Goal: Task Accomplishment & Management: Use online tool/utility

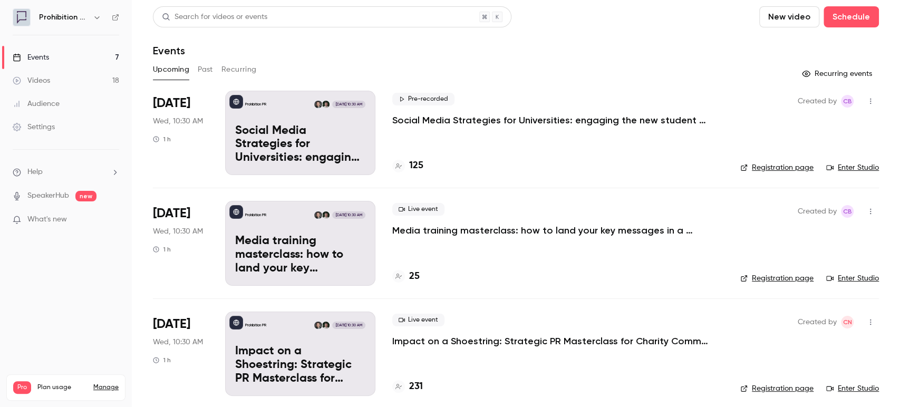
click at [202, 68] on button "Past" at bounding box center [205, 69] width 15 height 17
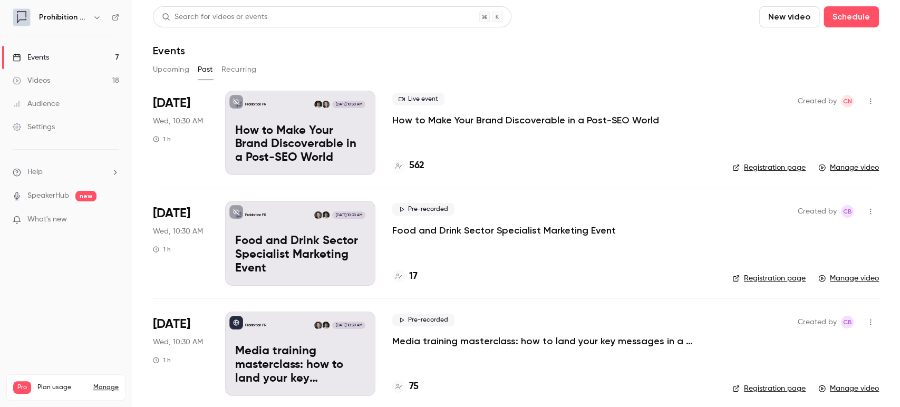
click at [501, 117] on p "How to Make Your Brand Discoverable in a Post-SEO World" at bounding box center [525, 120] width 267 height 13
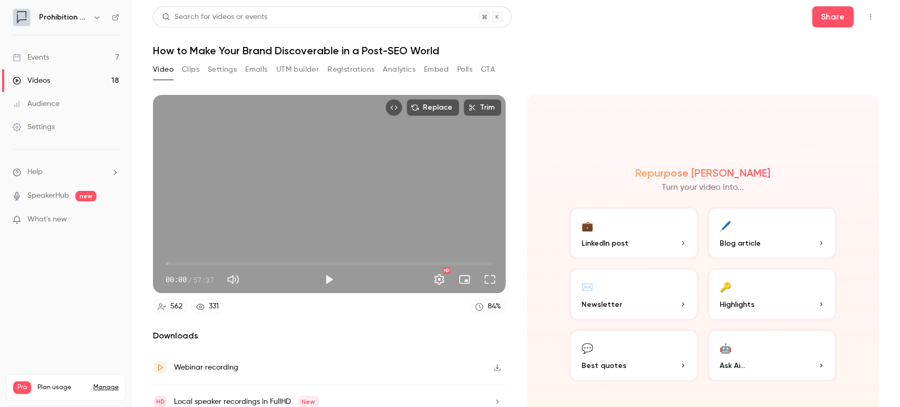
click at [52, 100] on div "Audience" at bounding box center [36, 104] width 47 height 11
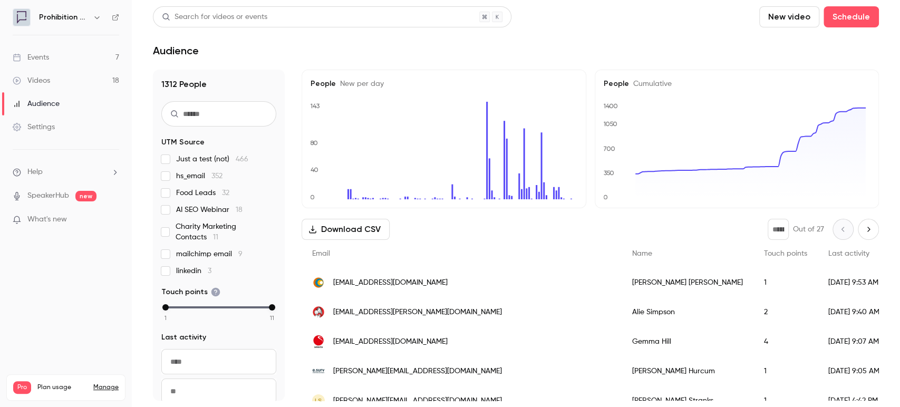
click at [55, 56] on link "Events 7" at bounding box center [66, 57] width 132 height 23
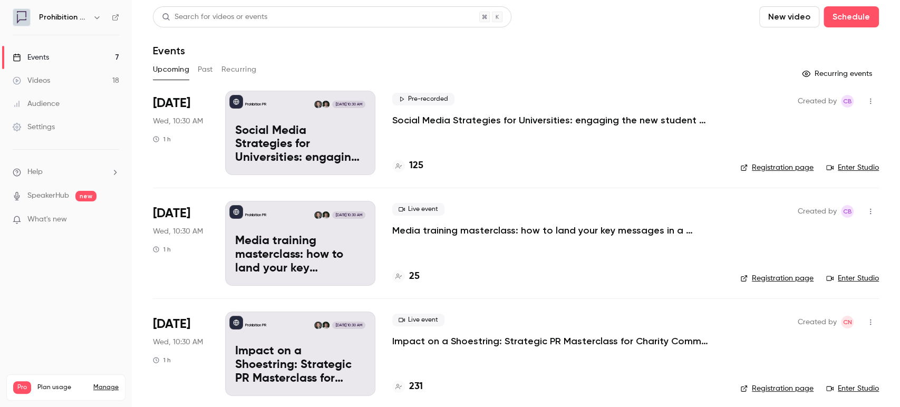
click at [476, 117] on p "Social Media Strategies for Universities: engaging the new student cohort" at bounding box center [550, 120] width 316 height 13
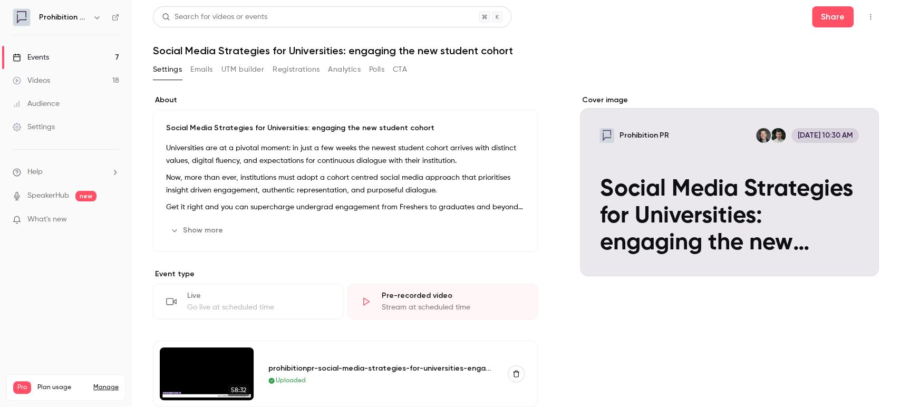
click at [324, 67] on div "Settings Emails UTM builder Registrations Analytics Polls CTA" at bounding box center [280, 69] width 254 height 17
click at [308, 68] on button "Registrations" at bounding box center [295, 69] width 47 height 17
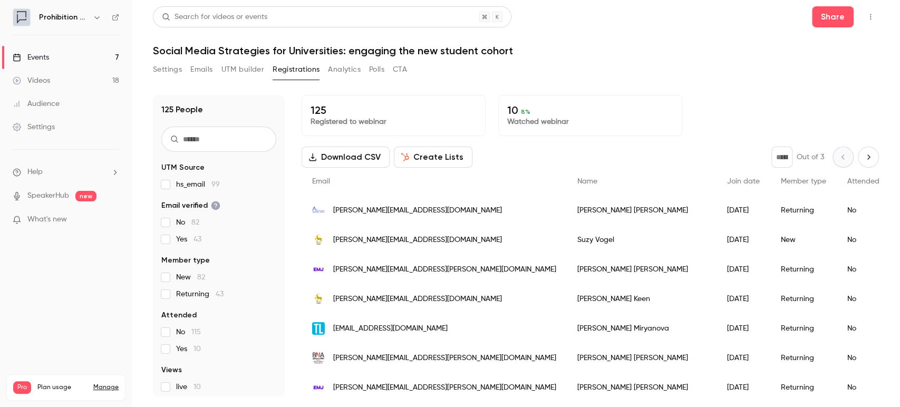
click at [431, 152] on button "Create Lists" at bounding box center [433, 157] width 79 height 21
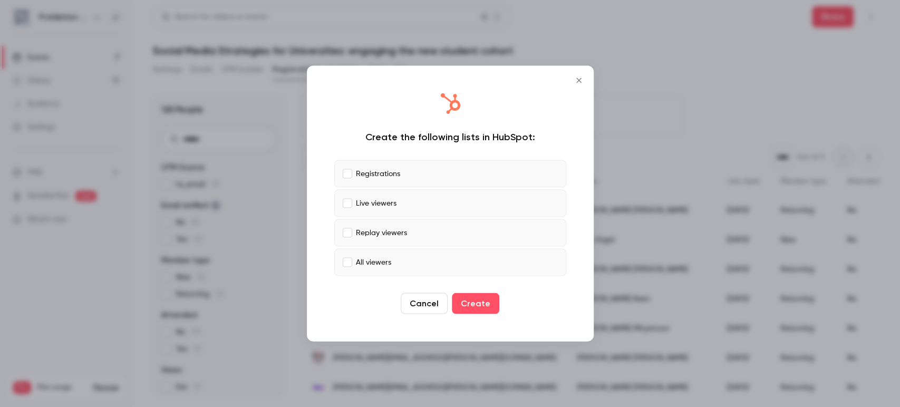
click at [497, 304] on div "Cancel Create" at bounding box center [450, 303] width 232 height 21
click at [471, 311] on button "Create" at bounding box center [475, 303] width 47 height 21
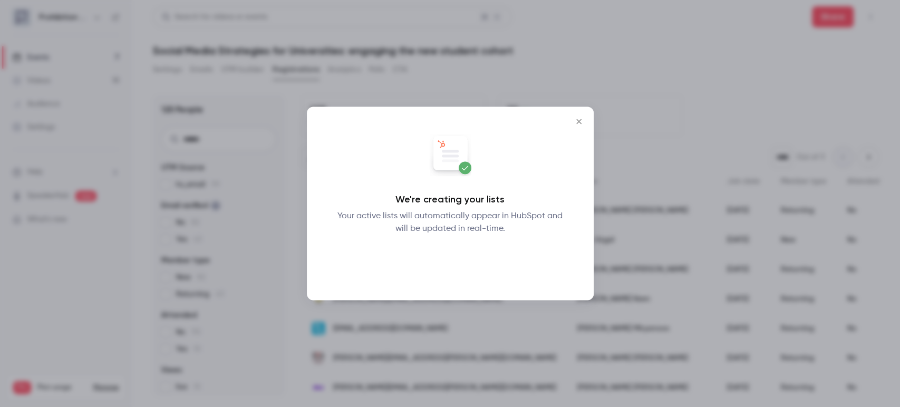
click at [458, 260] on button "Okay" at bounding box center [450, 262] width 38 height 21
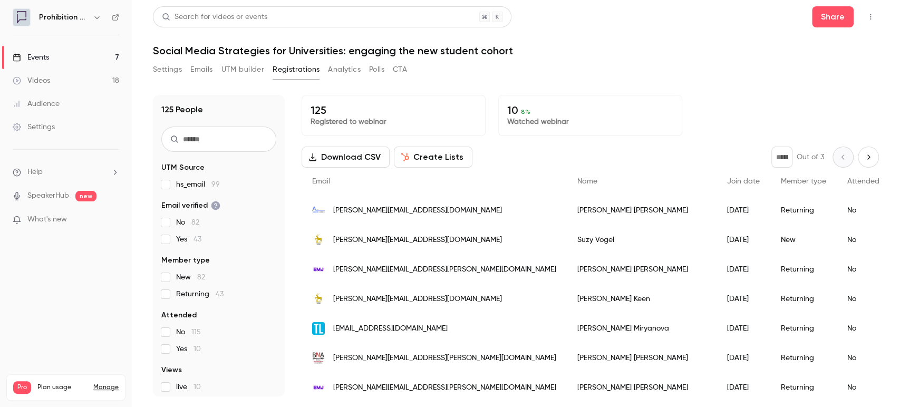
click at [24, 56] on div "Events" at bounding box center [31, 57] width 36 height 11
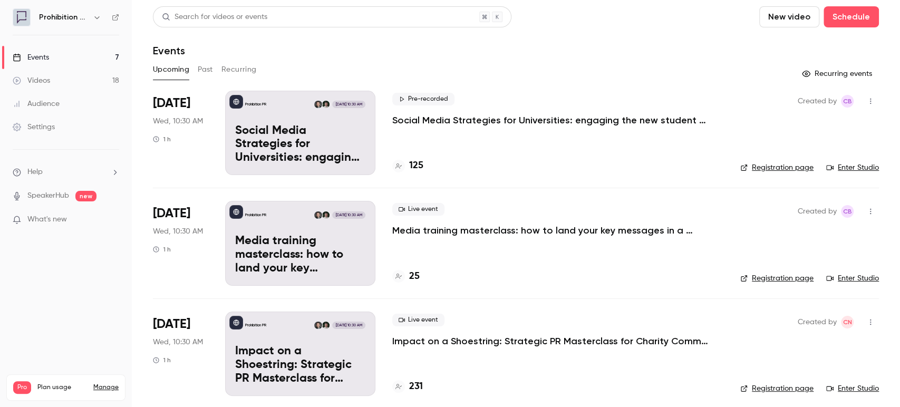
click at [461, 229] on p "Media training masterclass: how to land your key messages in a digital-first wo…" at bounding box center [550, 230] width 316 height 13
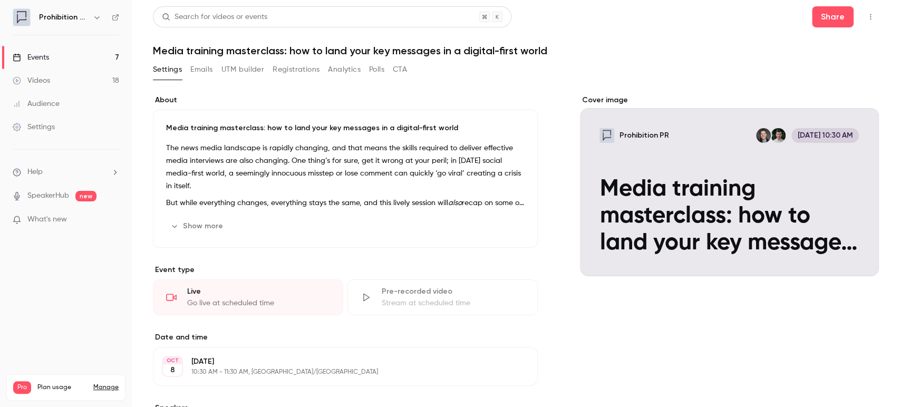
click at [284, 70] on button "Registrations" at bounding box center [295, 69] width 47 height 17
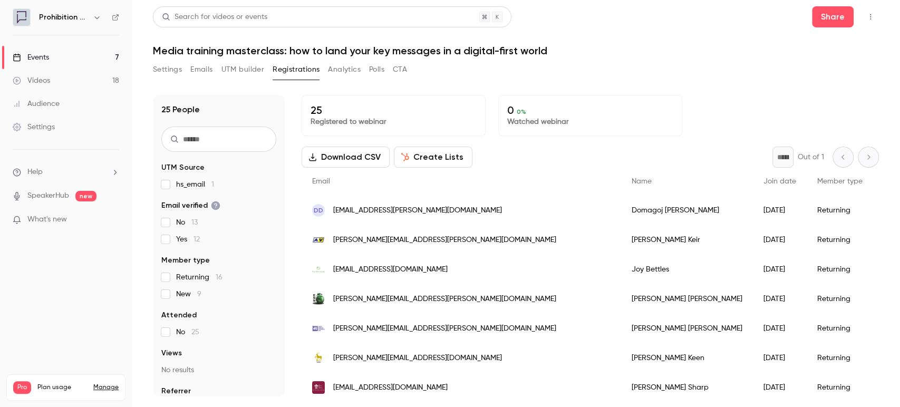
click at [439, 159] on button "Create Lists" at bounding box center [433, 157] width 79 height 21
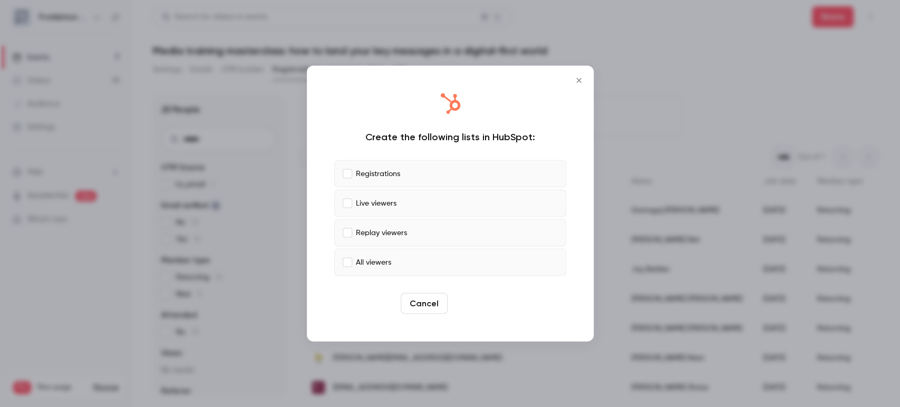
click at [474, 299] on button "Create" at bounding box center [475, 303] width 47 height 21
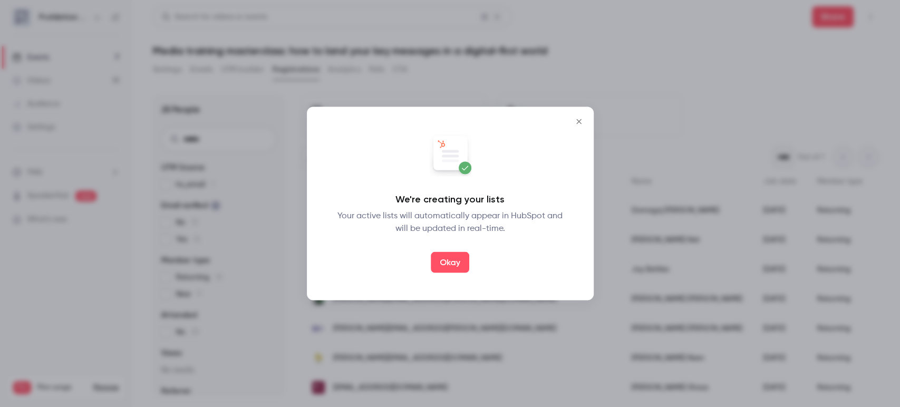
click at [582, 121] on icon "Close" at bounding box center [578, 122] width 13 height 8
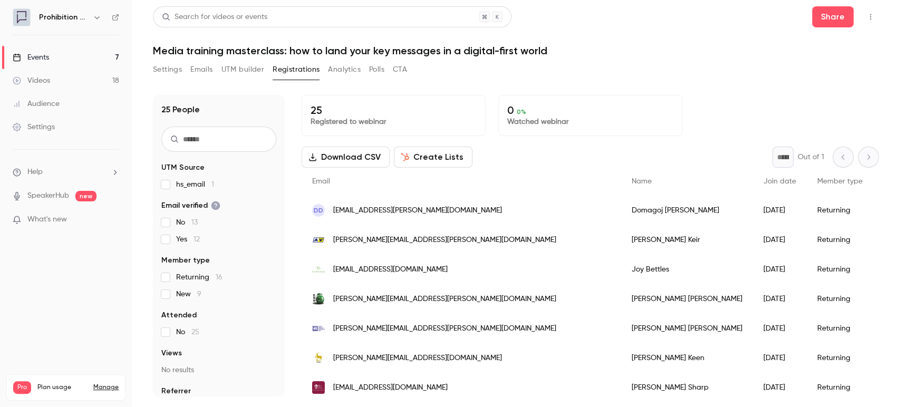
click at [44, 58] on div "Events" at bounding box center [31, 57] width 36 height 11
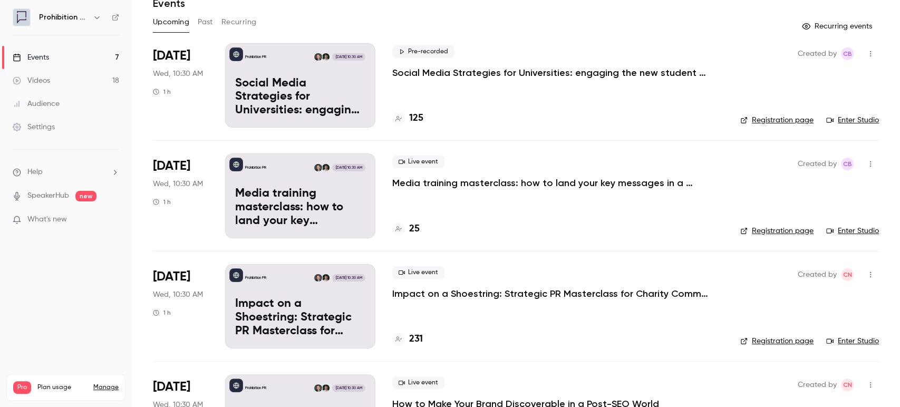
scroll to position [117, 0]
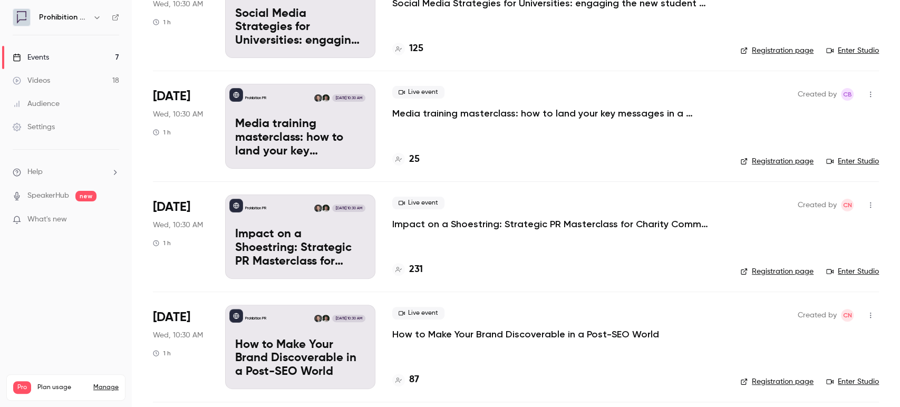
click at [453, 218] on p "Impact on a Shoestring: Strategic PR Masterclass for Charity Comms Teams" at bounding box center [550, 224] width 316 height 13
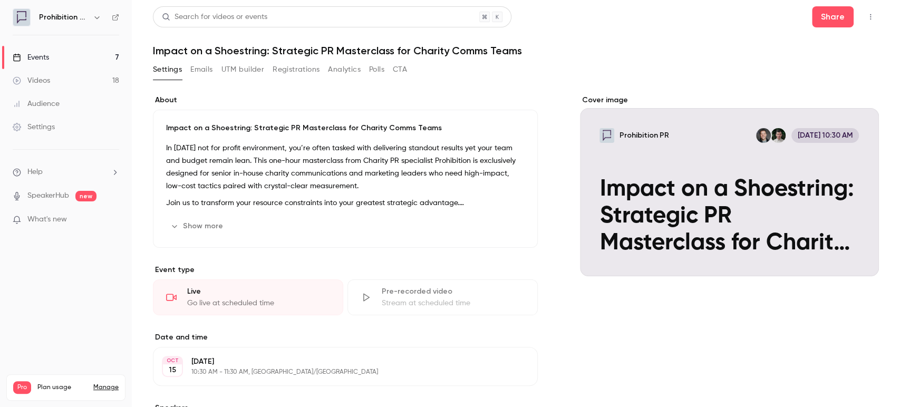
click at [278, 67] on button "Registrations" at bounding box center [295, 69] width 47 height 17
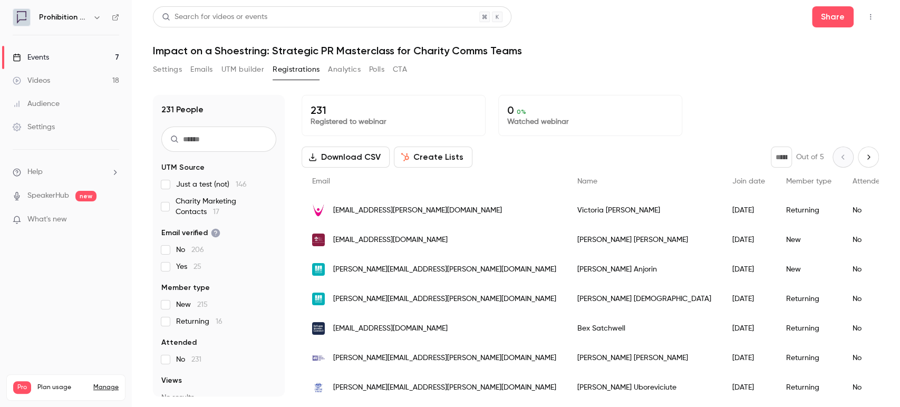
click at [447, 153] on button "Create Lists" at bounding box center [433, 157] width 79 height 21
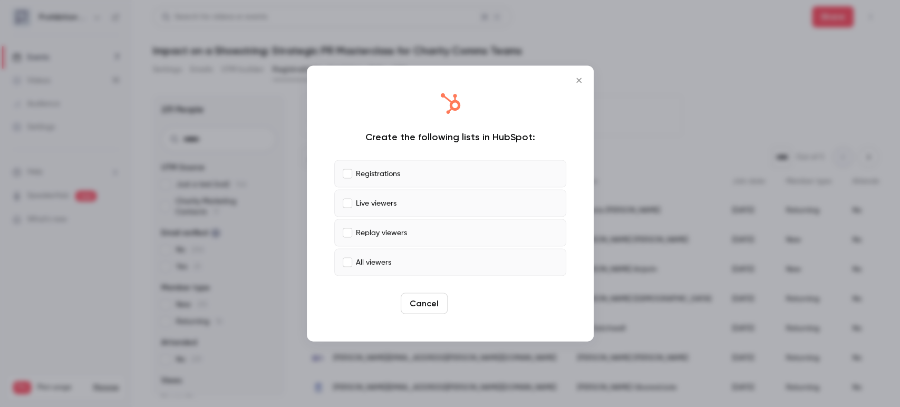
click at [465, 305] on button "Create" at bounding box center [475, 303] width 47 height 21
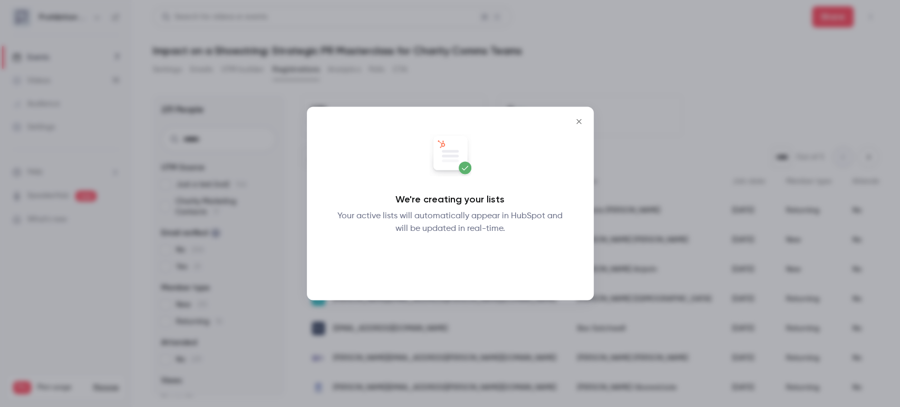
click at [455, 261] on button "Okay" at bounding box center [450, 262] width 38 height 21
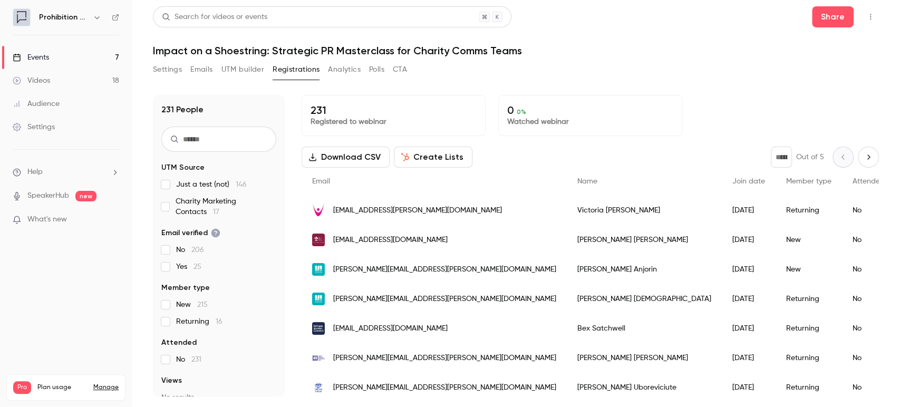
click at [55, 55] on link "Events 7" at bounding box center [66, 57] width 132 height 23
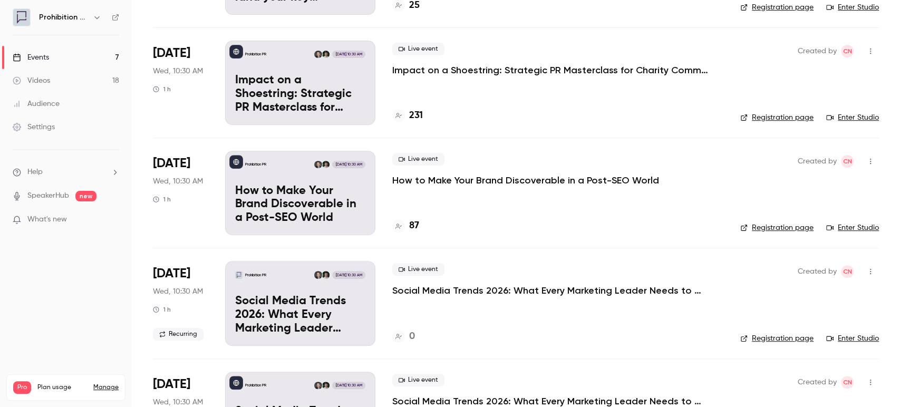
scroll to position [292, 0]
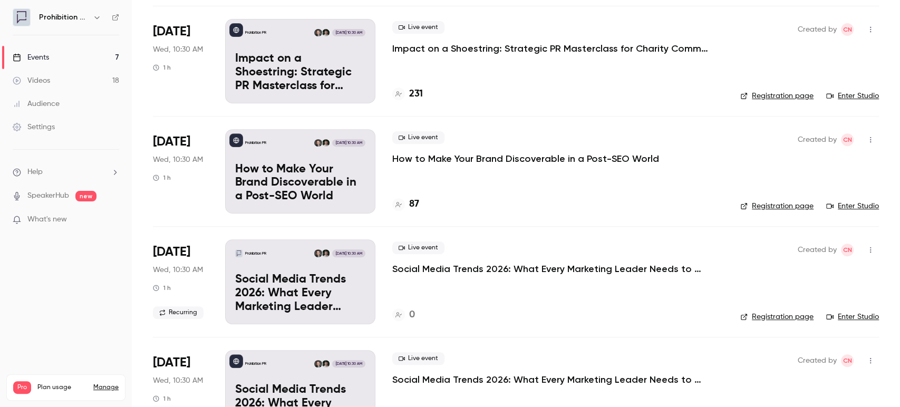
click at [473, 155] on p "How to Make Your Brand Discoverable in a Post-SEO World" at bounding box center [525, 158] width 267 height 13
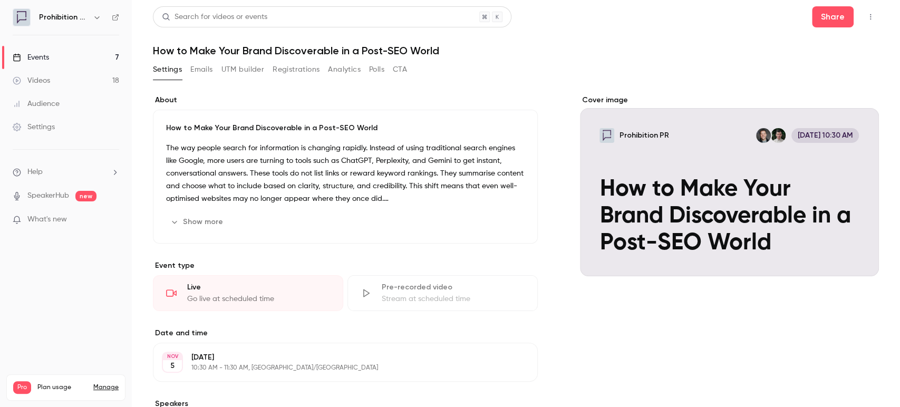
click at [298, 70] on button "Registrations" at bounding box center [295, 69] width 47 height 17
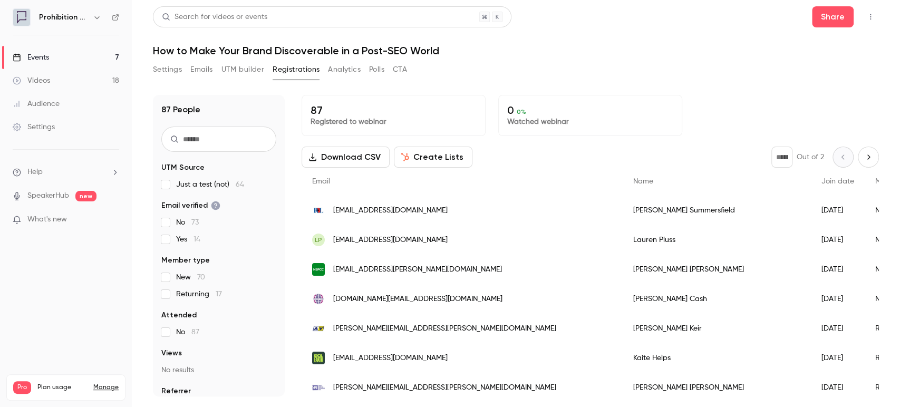
click at [428, 150] on button "Create Lists" at bounding box center [433, 157] width 79 height 21
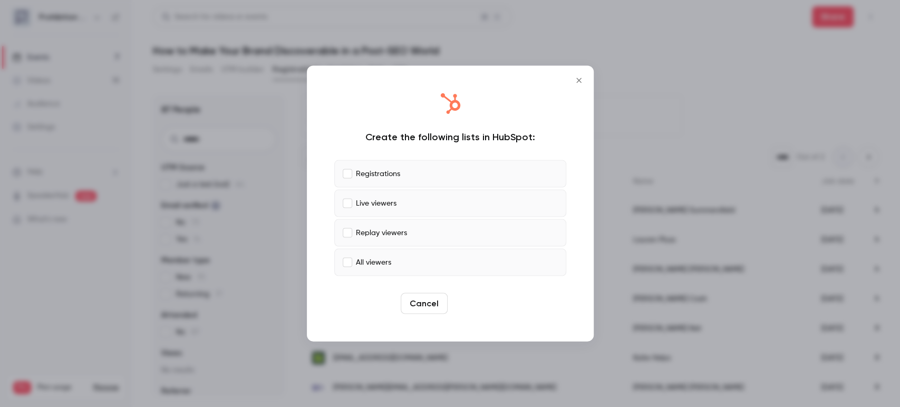
click at [472, 303] on button "Create" at bounding box center [475, 303] width 47 height 21
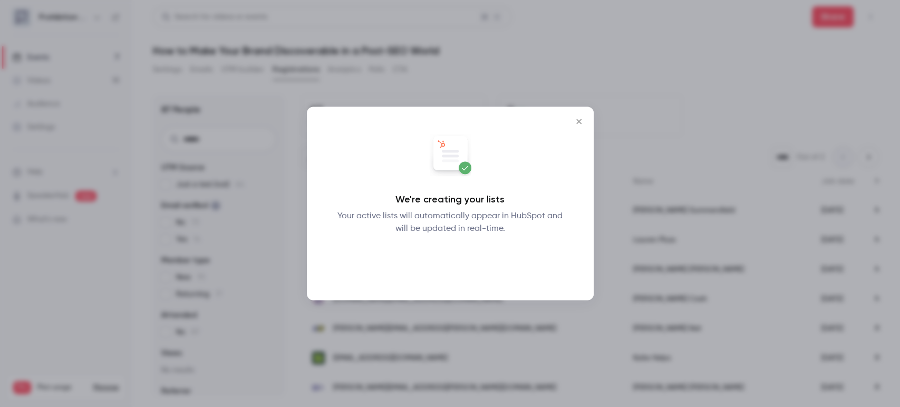
click at [445, 259] on button "Okay" at bounding box center [450, 262] width 38 height 21
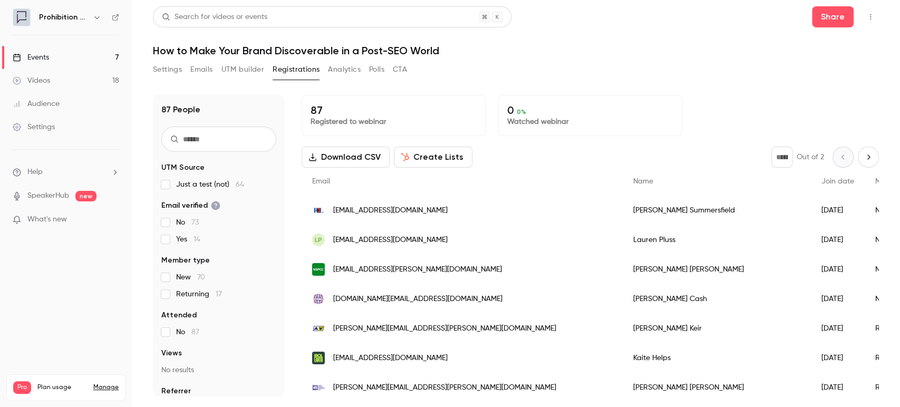
click at [38, 54] on div "Events" at bounding box center [31, 57] width 36 height 11
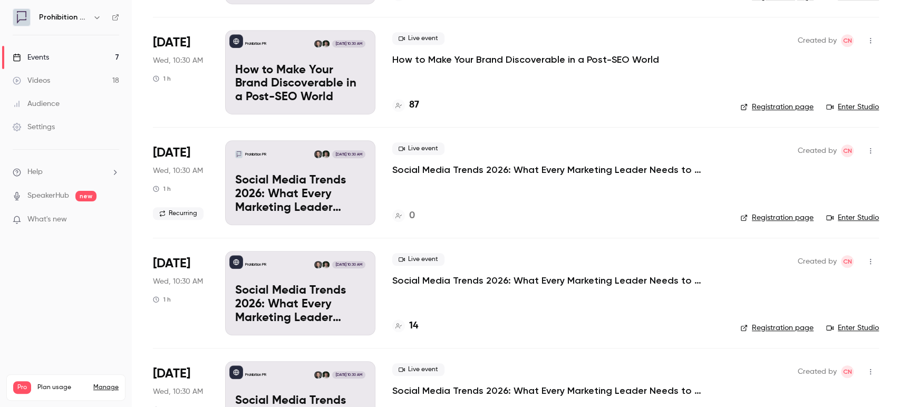
scroll to position [409, 0]
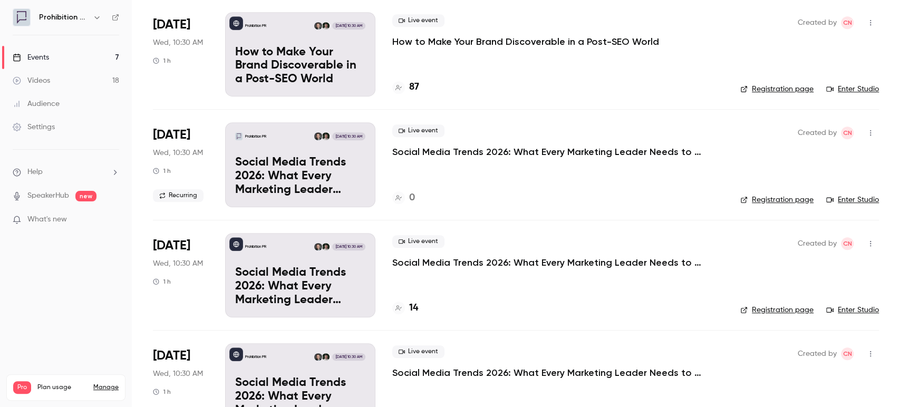
click at [465, 155] on p "Social Media Trends 2026: What Every Marketing Leader Needs to Know" at bounding box center [550, 151] width 316 height 13
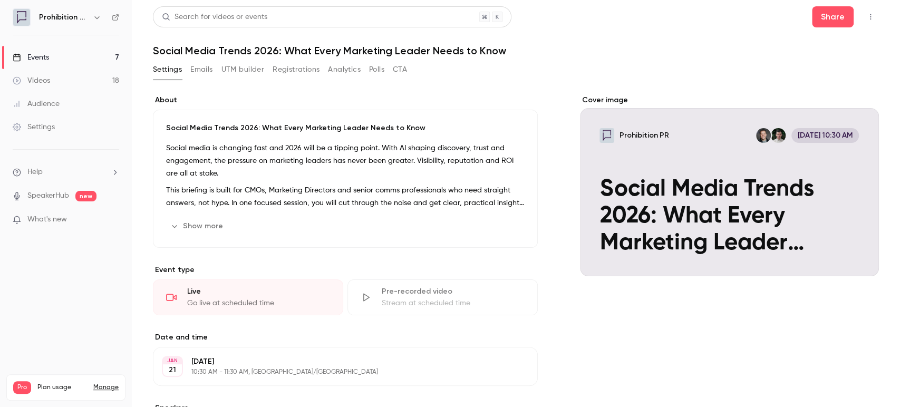
click at [296, 69] on button "Registrations" at bounding box center [295, 69] width 47 height 17
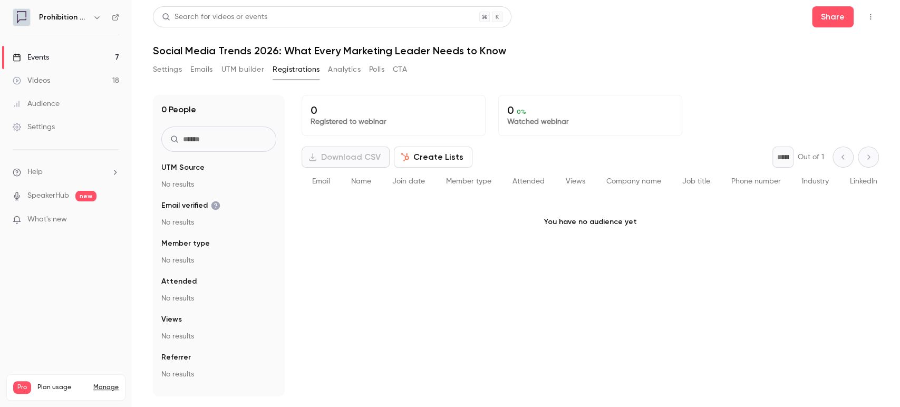
click at [426, 155] on button "Create Lists" at bounding box center [433, 157] width 79 height 21
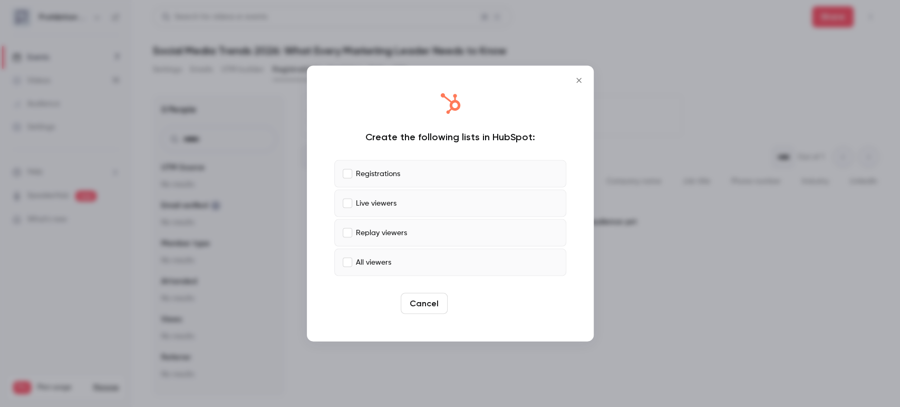
drag, startPoint x: 468, startPoint y: 290, endPoint x: 469, endPoint y: 296, distance: 5.8
click at [468, 292] on div "Create the following lists in HubSpot: Registrations Live viewers Replay viewer…" at bounding box center [450, 203] width 266 height 255
click at [469, 301] on button "Create" at bounding box center [475, 303] width 47 height 21
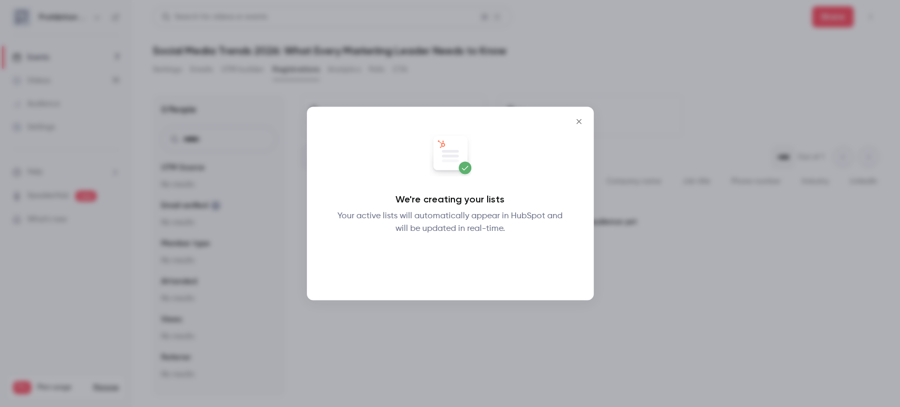
click at [452, 255] on button "Okay" at bounding box center [450, 262] width 38 height 21
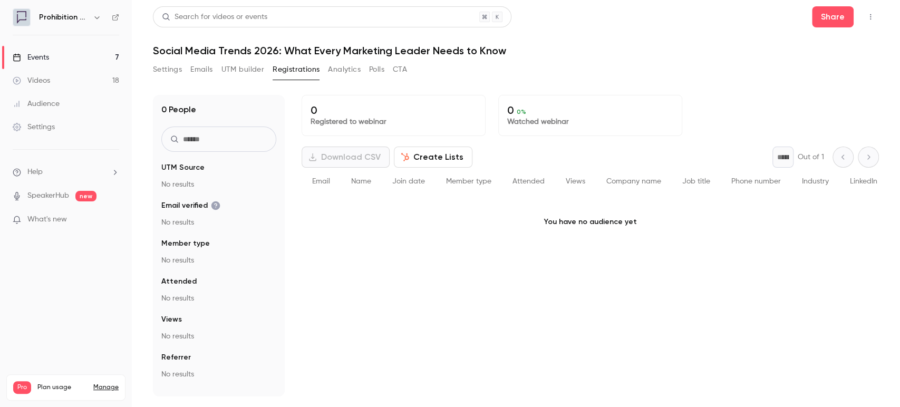
click at [46, 62] on div "Events" at bounding box center [31, 57] width 36 height 11
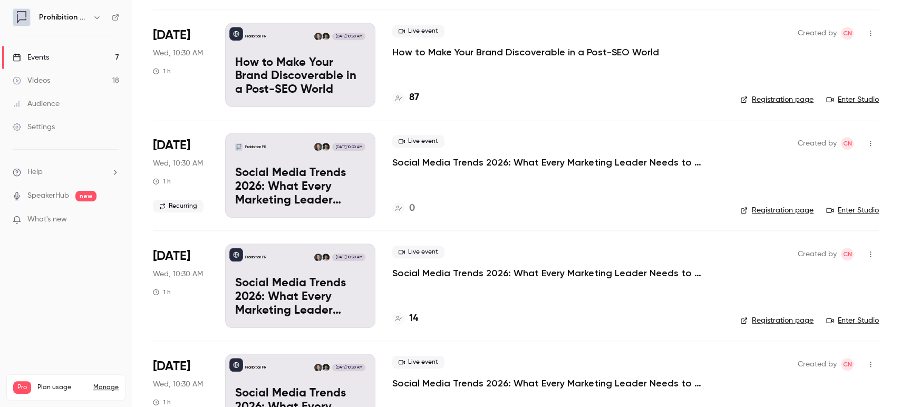
scroll to position [409, 0]
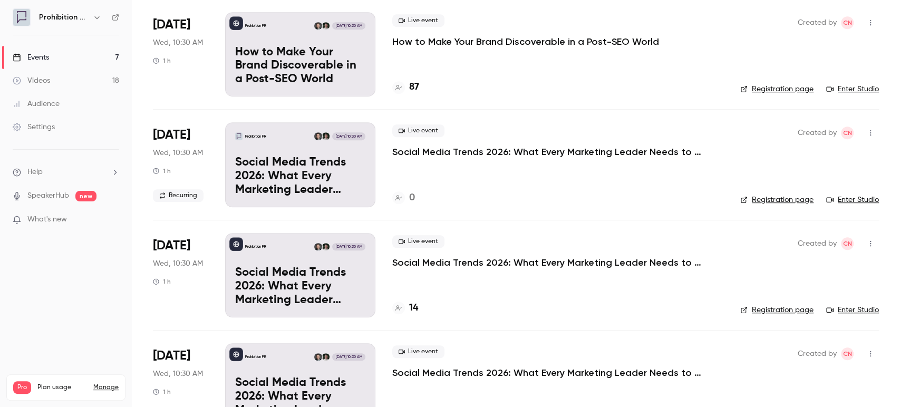
click at [466, 258] on p "Social Media Trends 2026: What Every Marketing Leader Needs to Know" at bounding box center [550, 262] width 316 height 13
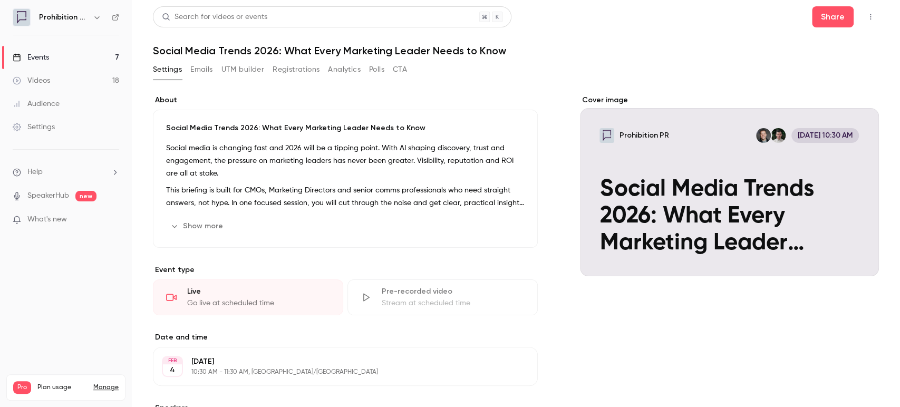
click at [295, 68] on button "Registrations" at bounding box center [295, 69] width 47 height 17
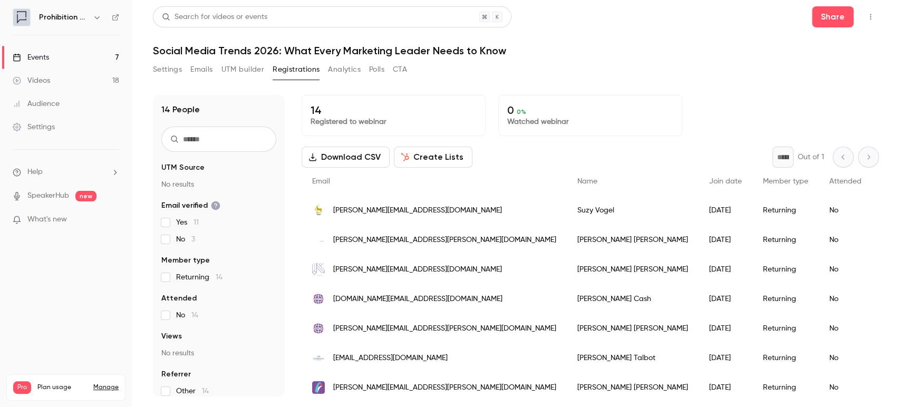
click at [430, 152] on button "Create Lists" at bounding box center [433, 157] width 79 height 21
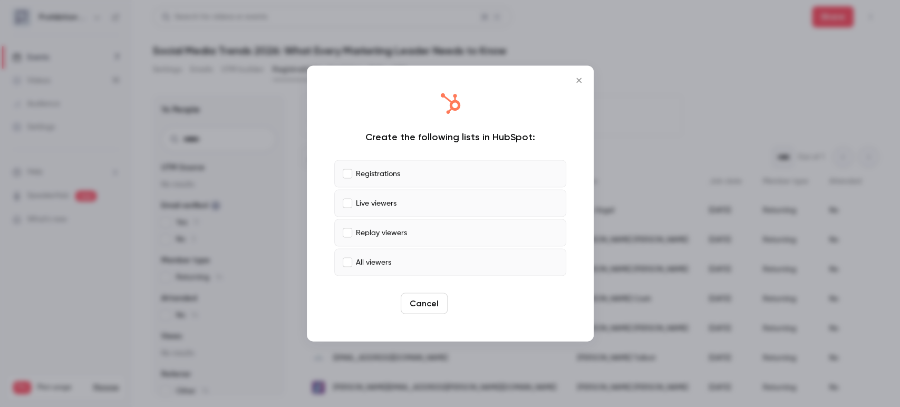
click at [480, 304] on button "Create" at bounding box center [475, 303] width 47 height 21
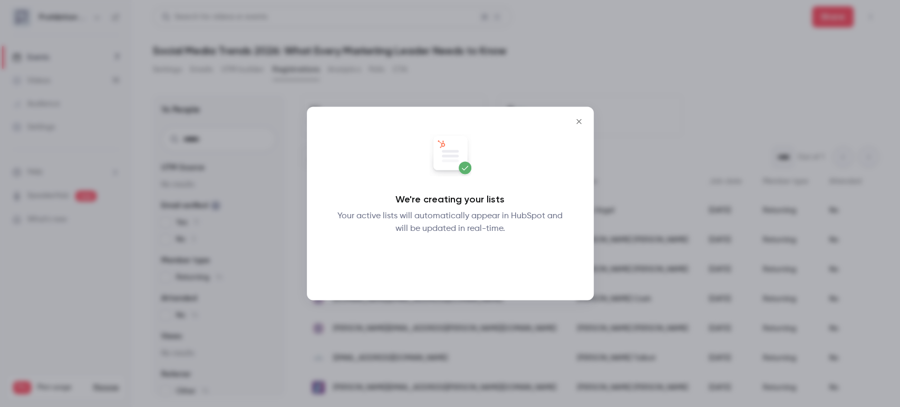
click at [459, 254] on button "Okay" at bounding box center [450, 262] width 38 height 21
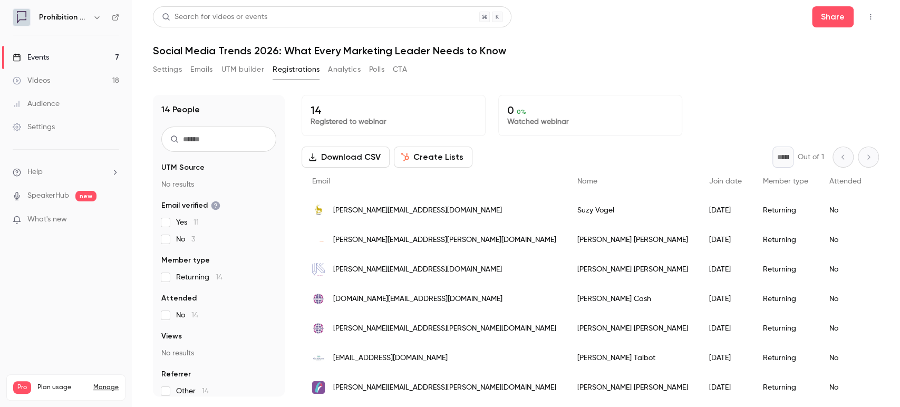
click at [72, 57] on link "Events 7" at bounding box center [66, 57] width 132 height 23
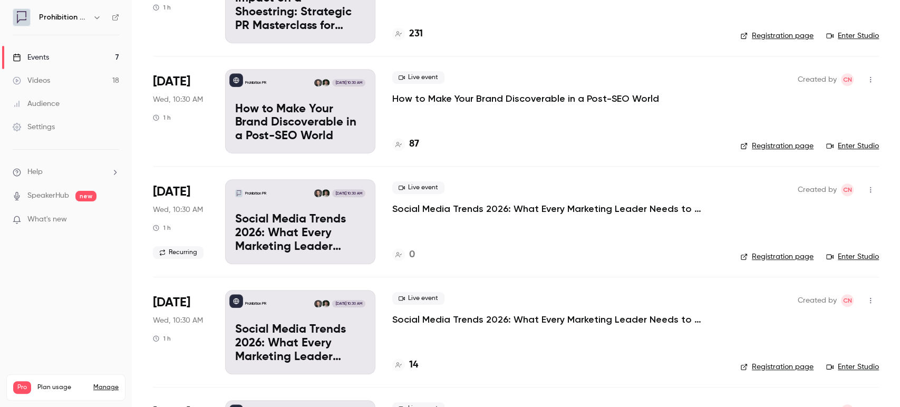
scroll to position [448, 0]
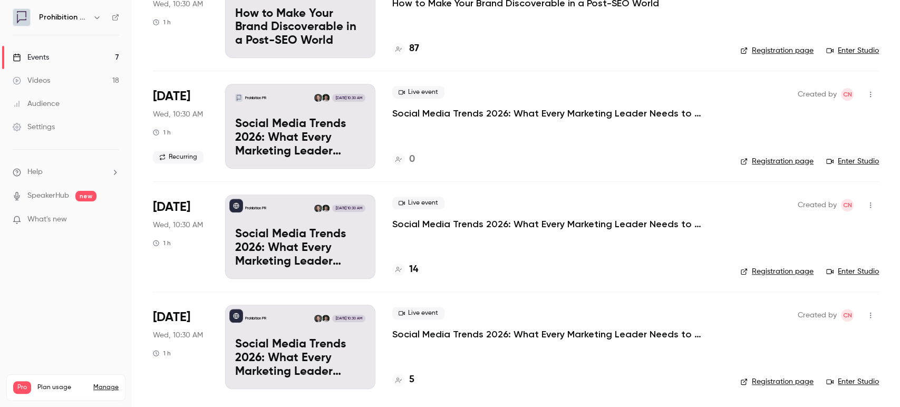
click at [484, 329] on p "Social Media Trends 2026: What Every Marketing Leader Needs to Know" at bounding box center [550, 334] width 316 height 13
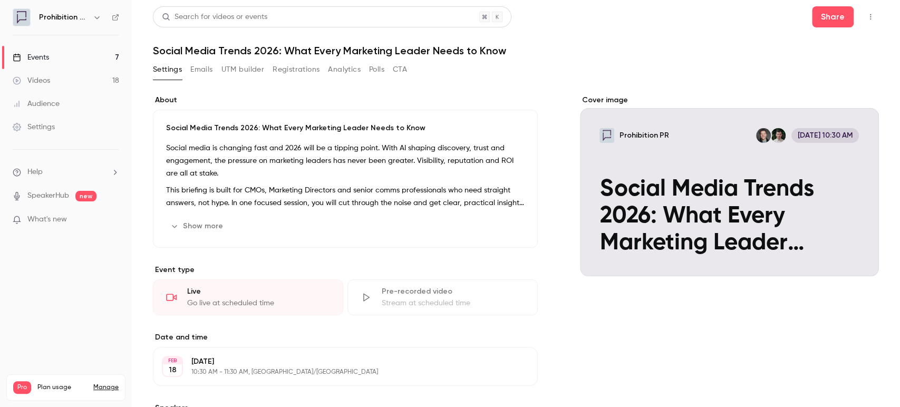
click at [301, 67] on button "Registrations" at bounding box center [295, 69] width 47 height 17
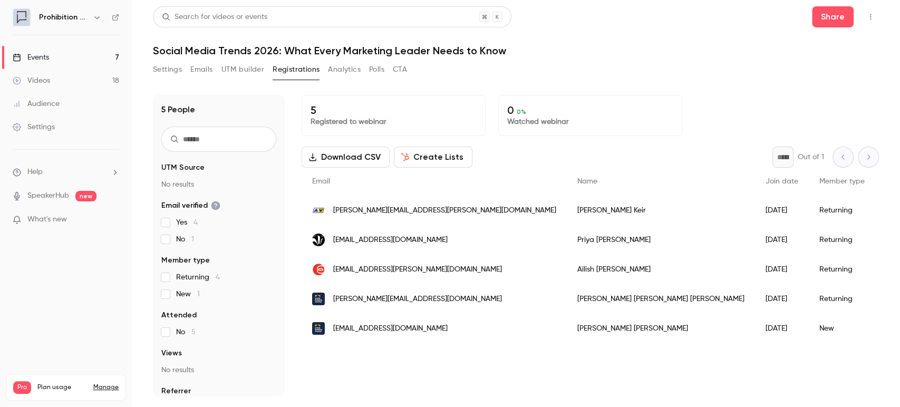
click at [410, 151] on button "Create Lists" at bounding box center [433, 157] width 79 height 21
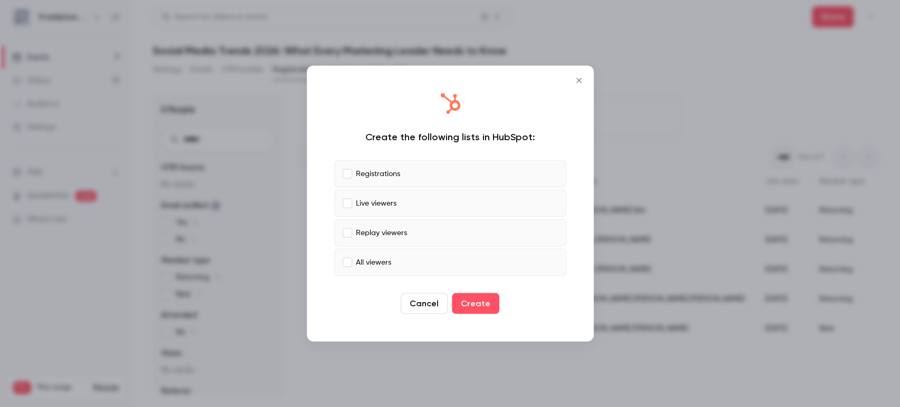
click at [489, 300] on button "Create" at bounding box center [475, 303] width 47 height 21
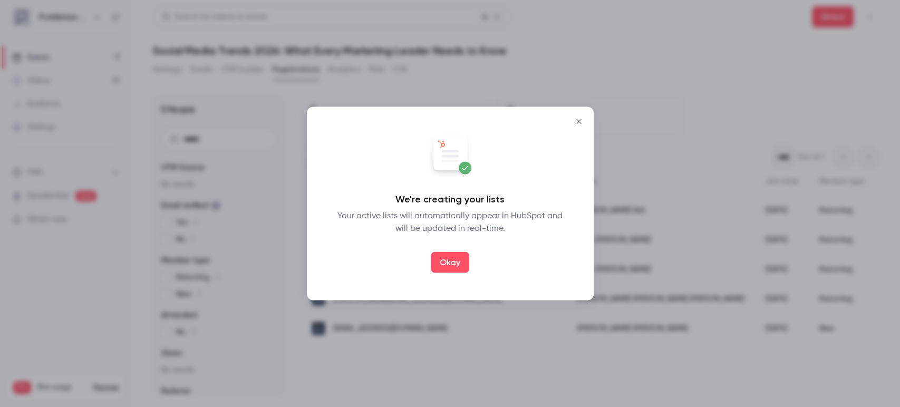
click at [465, 256] on button "Okay" at bounding box center [450, 262] width 38 height 21
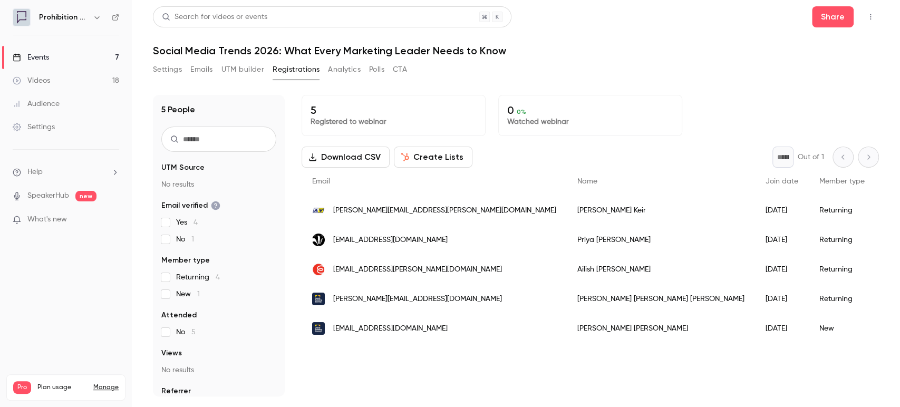
click at [55, 52] on link "Events 7" at bounding box center [66, 57] width 132 height 23
